Goal: Information Seeking & Learning: Learn about a topic

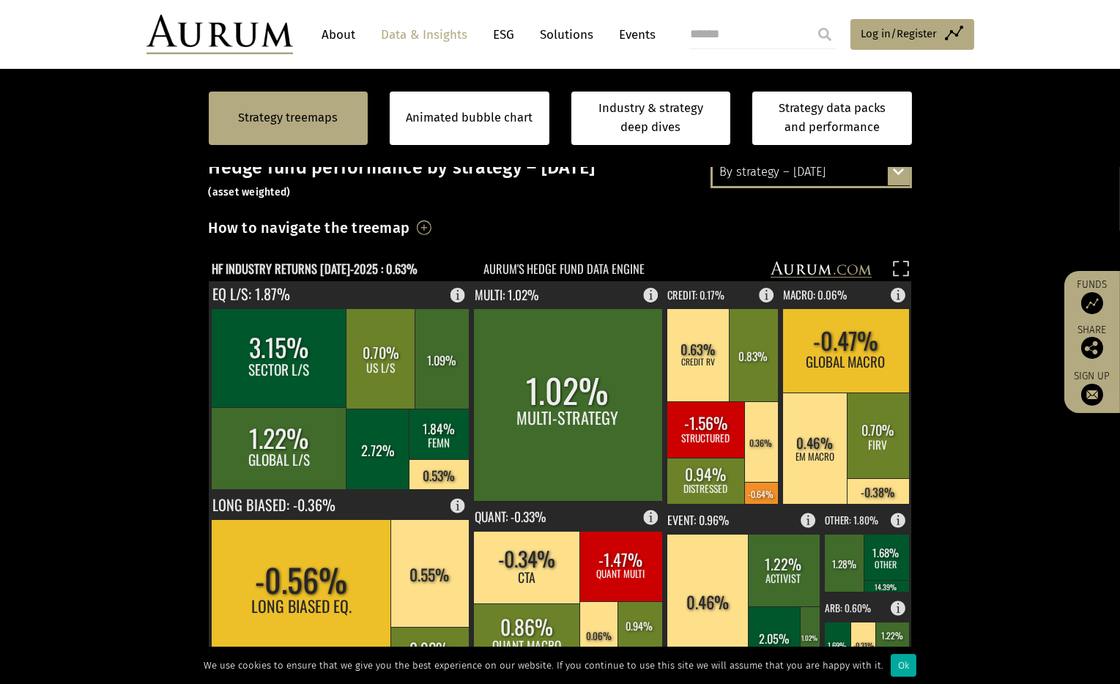
scroll to position [329, 0]
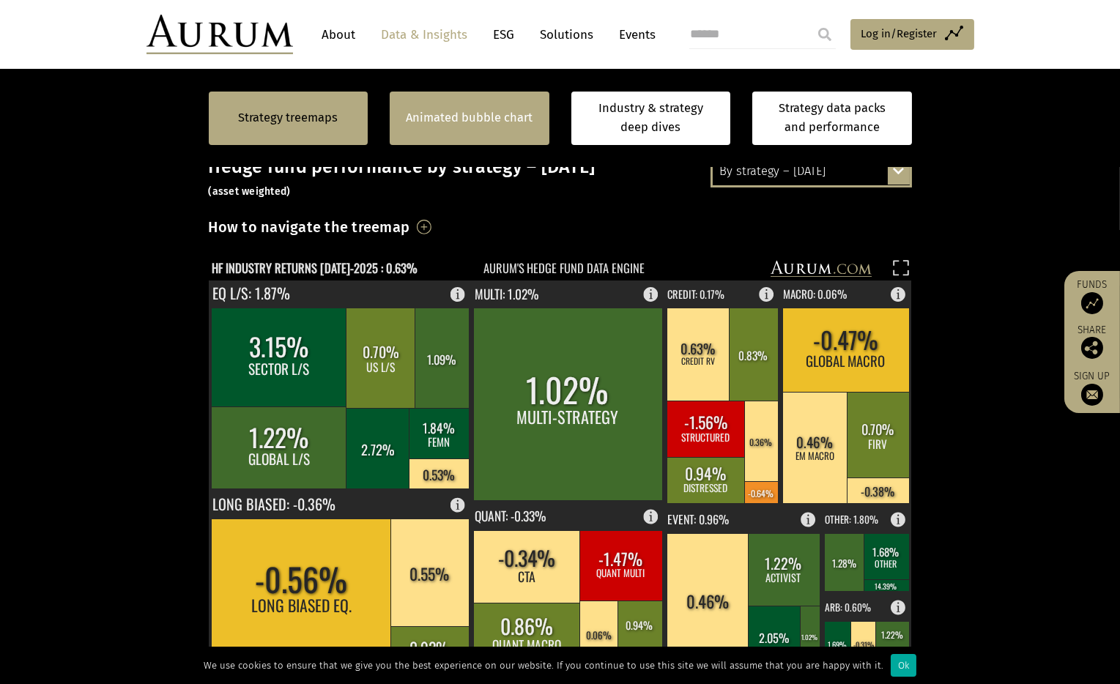
click at [430, 125] on link "Animated bubble chart" at bounding box center [469, 117] width 127 height 19
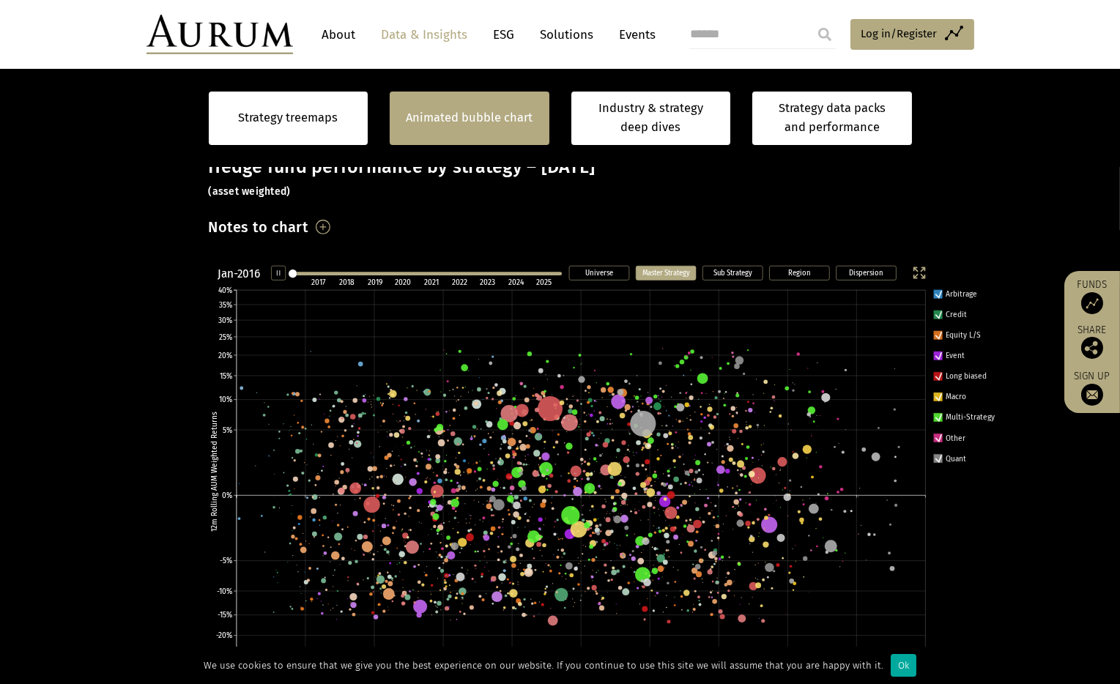
scroll to position [293, 0]
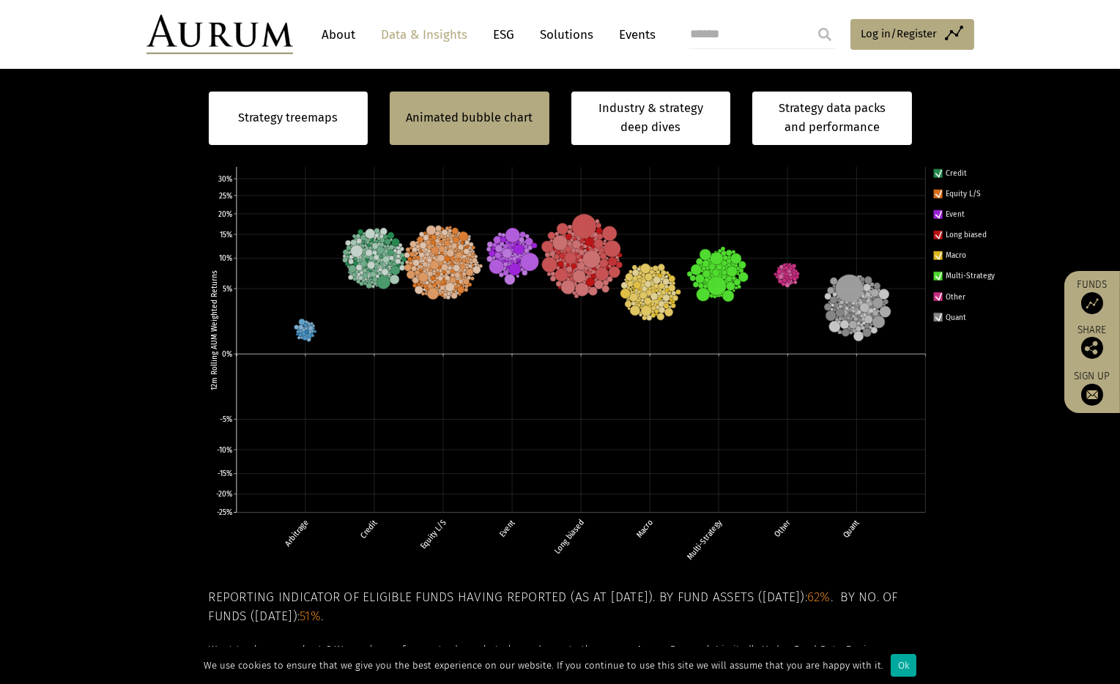
scroll to position [470, 0]
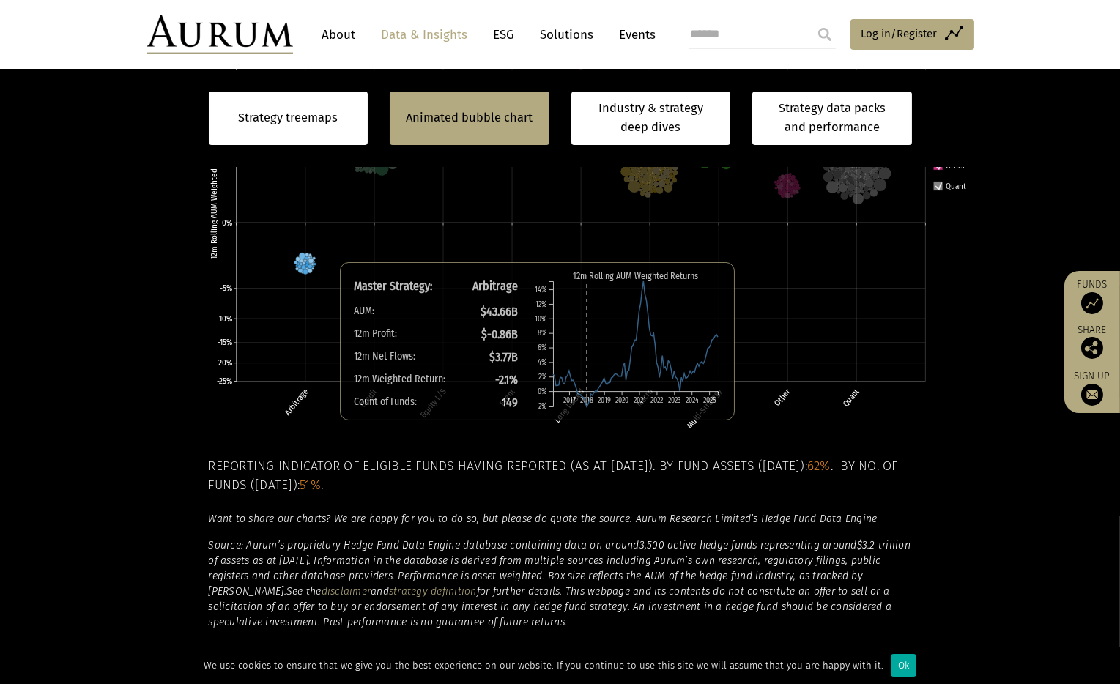
scroll to position [651, 0]
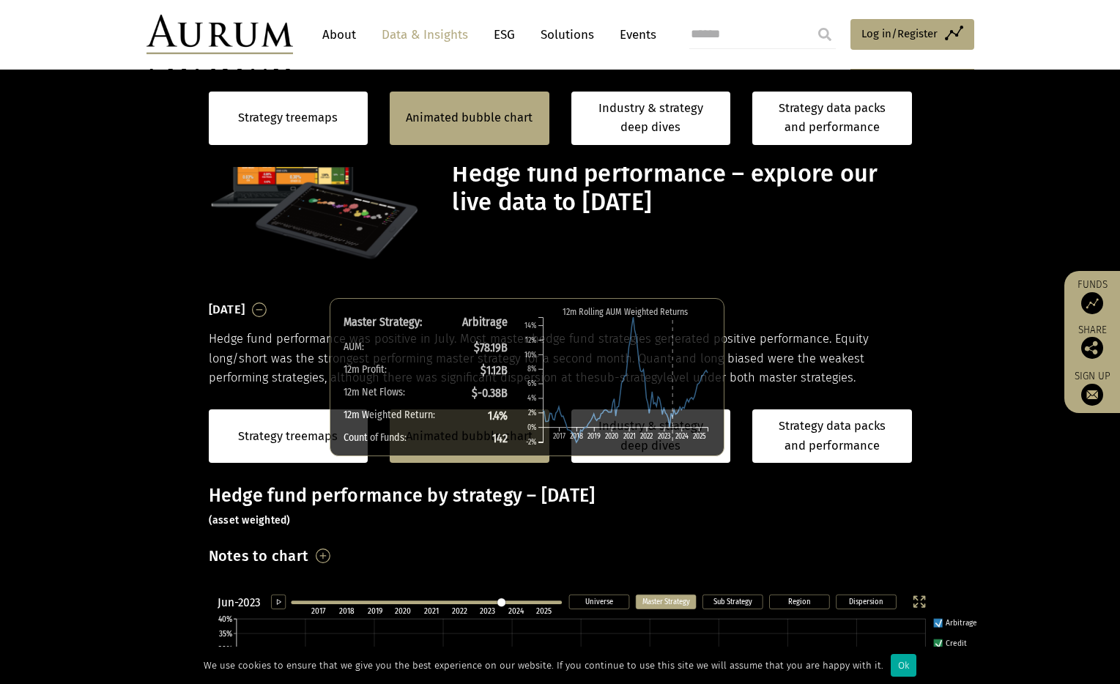
scroll to position [370, 0]
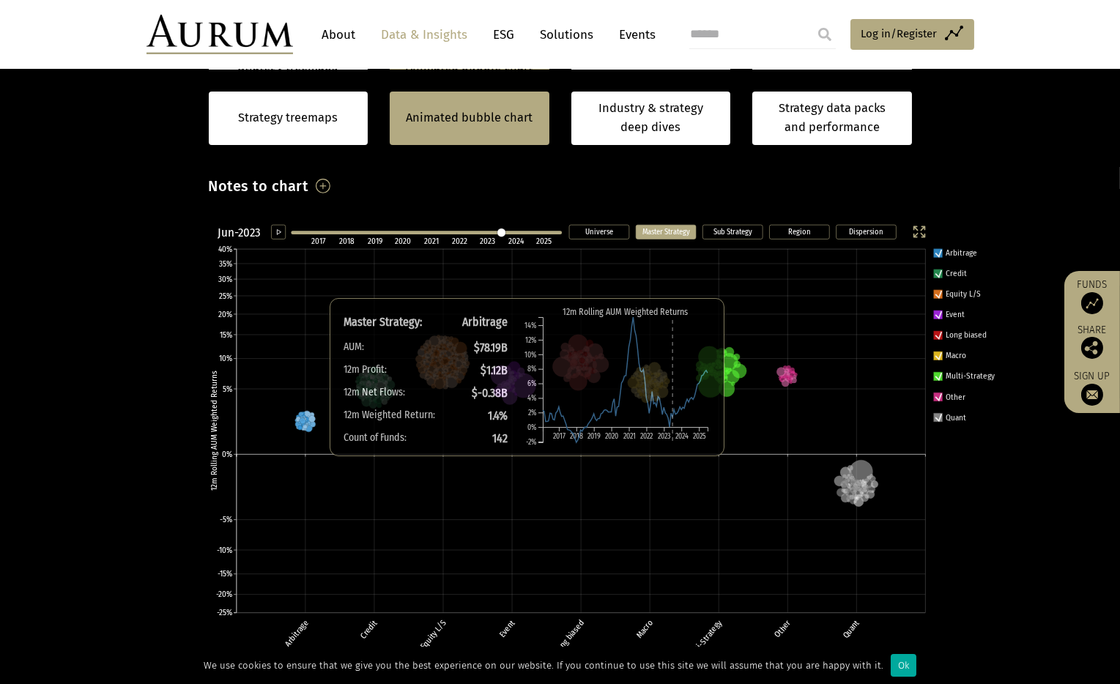
click at [302, 426] on circle at bounding box center [301, 426] width 1 height 1
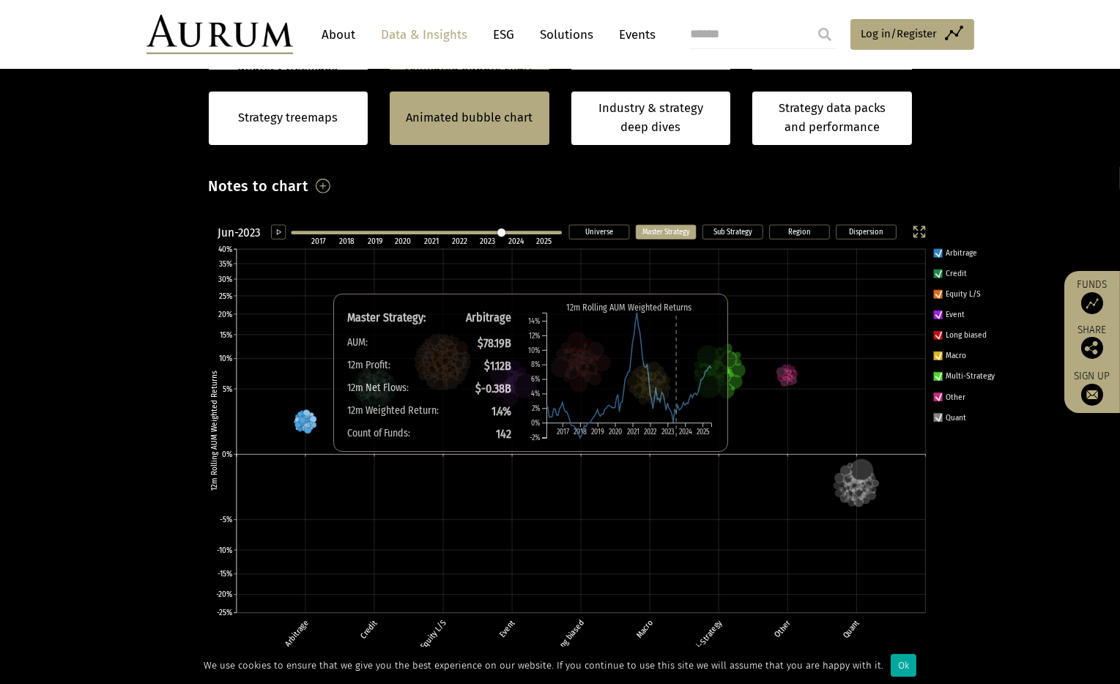
click at [304, 426] on g at bounding box center [305, 421] width 23 height 23
click at [304, 426] on circle at bounding box center [305, 428] width 4 height 4
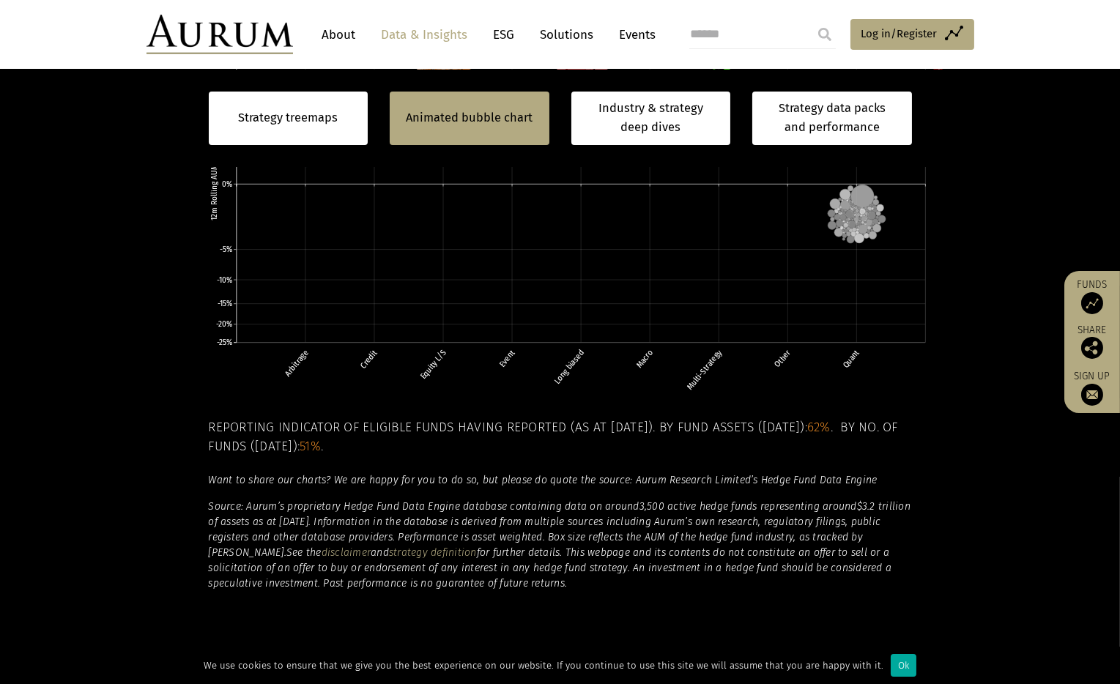
scroll to position [646, 0]
